Goal: Transaction & Acquisition: Purchase product/service

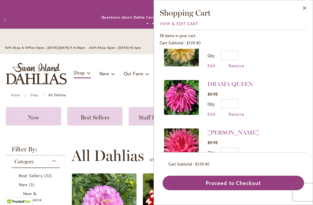
scroll to position [119, 0]
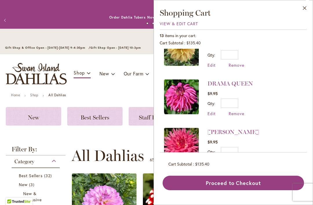
click at [234, 159] on span "Remove" at bounding box center [237, 162] width 16 height 6
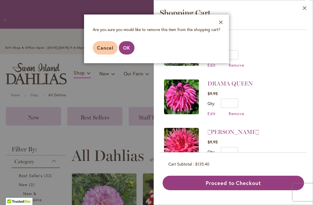
click at [127, 47] on span "OK" at bounding box center [126, 48] width 7 height 6
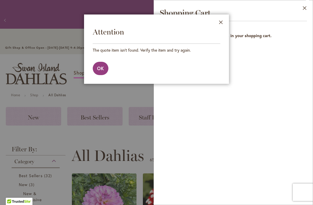
click at [219, 20] on button "Close" at bounding box center [221, 24] width 16 height 18
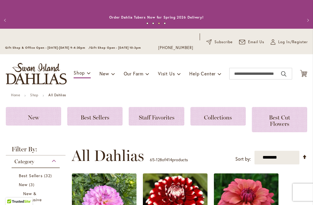
click at [301, 73] on icon "Cart .cls-1 { fill: #231f20; }" at bounding box center [303, 73] width 7 height 7
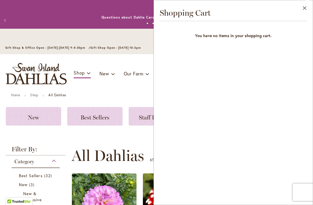
click at [303, 8] on button "Close" at bounding box center [305, 9] width 16 height 18
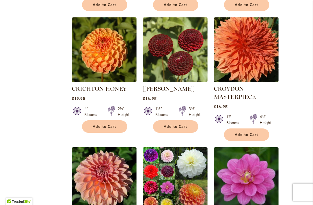
scroll to position [1025, 0]
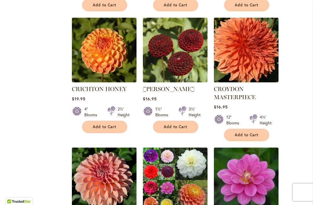
click at [248, 133] on span "Add to Cart" at bounding box center [247, 135] width 24 height 5
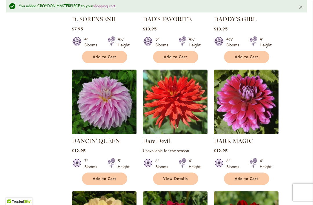
scroll to position [1368, 0]
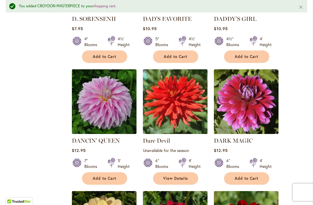
click at [109, 176] on span "Add to Cart" at bounding box center [105, 178] width 24 height 5
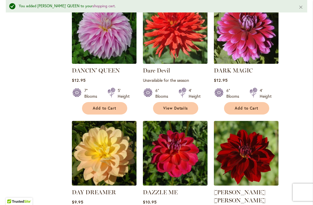
scroll to position [1437, 0]
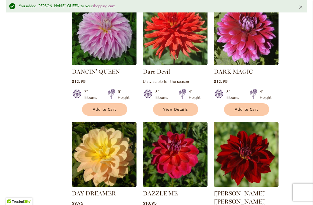
click at [109, 107] on span "Add to Cart" at bounding box center [105, 109] width 24 height 5
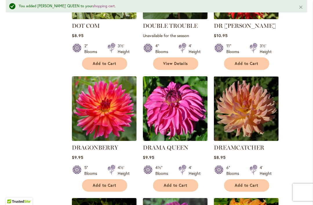
scroll to position [1865, 0]
click at [172, 183] on span "Add to Cart" at bounding box center [176, 185] width 24 height 5
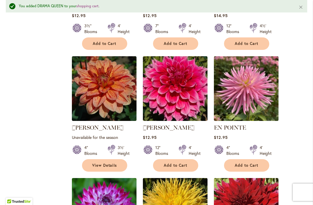
scroll to position [2127, 0]
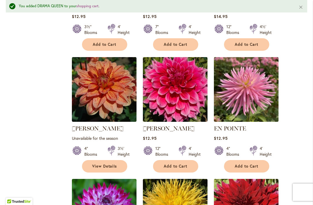
click at [177, 160] on button "Add to Cart" at bounding box center [175, 166] width 45 height 12
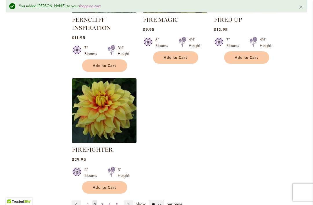
scroll to position [2744, 0]
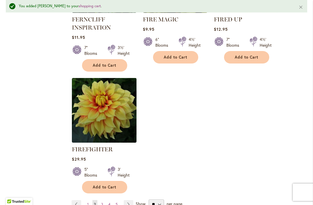
click at [129, 200] on link "Page Next" at bounding box center [129, 204] width 10 height 9
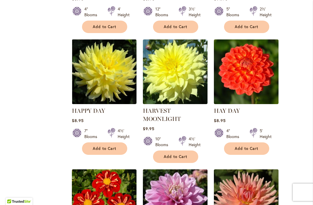
scroll to position [1644, 0]
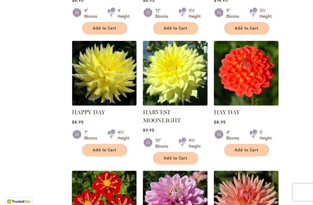
click at [104, 148] on span "Add to Cart" at bounding box center [105, 150] width 24 height 5
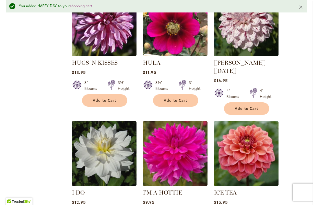
scroll to position [2600, 0]
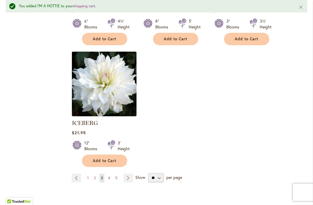
scroll to position [2785, 0]
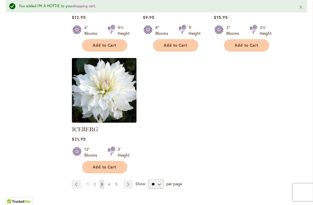
click at [130, 180] on link "Page Next" at bounding box center [129, 184] width 10 height 9
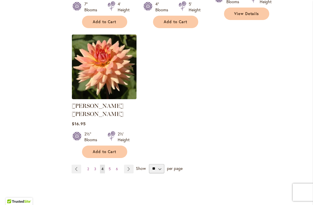
scroll to position [2760, 0]
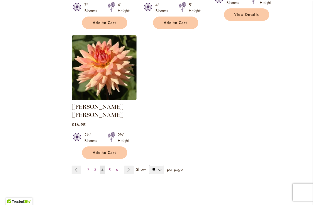
click at [129, 166] on link "Page Next" at bounding box center [129, 170] width 10 height 9
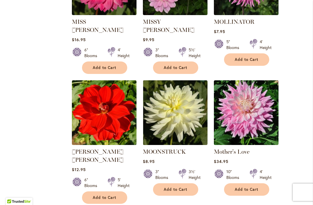
scroll to position [711, 0]
click at [106, 191] on button "Add to Cart" at bounding box center [104, 197] width 45 height 12
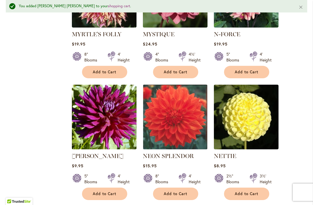
scroll to position [1103, 0]
click at [257, 191] on span "Add to Cart" at bounding box center [247, 193] width 24 height 5
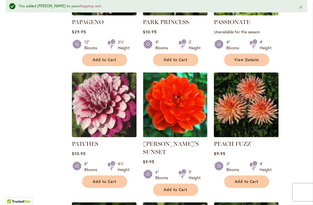
scroll to position [1977, 0]
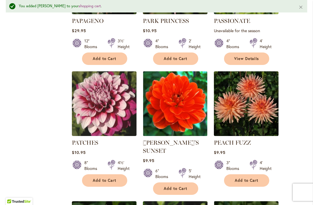
click at [175, 186] on span "Add to Cart" at bounding box center [176, 188] width 24 height 5
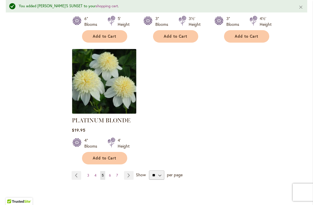
scroll to position [2761, 0]
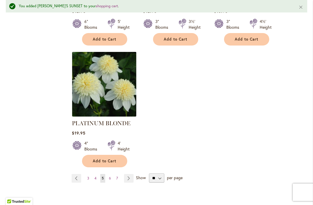
click at [127, 174] on link "Page Next" at bounding box center [129, 178] width 10 height 9
